Goal: Navigation & Orientation: Find specific page/section

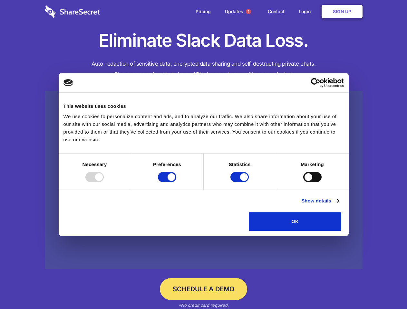
click at [104, 182] on div at bounding box center [94, 177] width 18 height 10
click at [176, 182] on input "Preferences" at bounding box center [167, 177] width 18 height 10
checkbox input "false"
click at [240, 182] on input "Statistics" at bounding box center [239, 177] width 18 height 10
checkbox input "false"
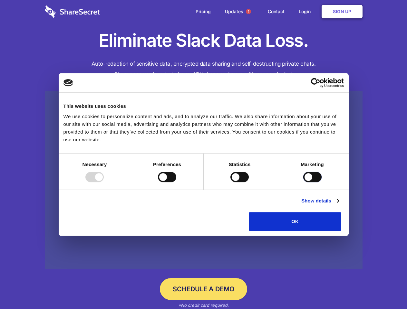
click at [303, 182] on input "Marketing" at bounding box center [312, 177] width 18 height 10
checkbox input "true"
click at [339, 205] on link "Show details" at bounding box center [319, 201] width 37 height 8
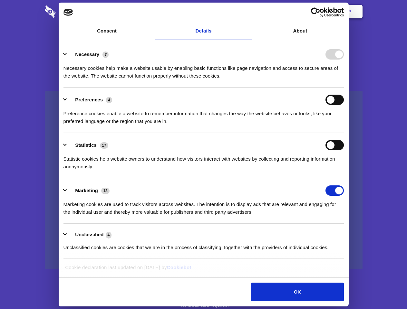
click at [344, 88] on li "Necessary 7 Necessary cookies help make a website usable by enabling basic func…" at bounding box center [203, 64] width 280 height 45
click at [248, 12] on span "1" at bounding box center [248, 11] width 5 height 5
